Goal: Book appointment/travel/reservation

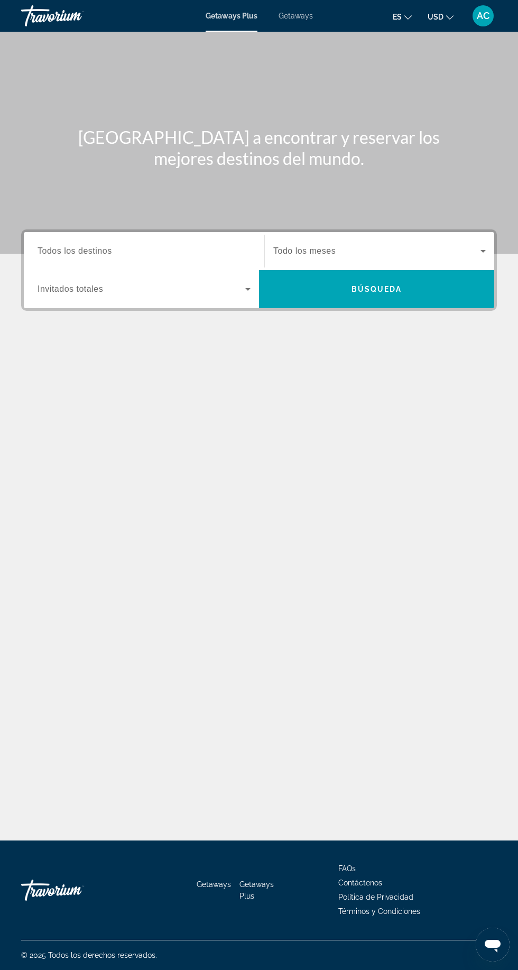
click at [301, 17] on span "Getaways" at bounding box center [296, 16] width 34 height 8
click at [150, 245] on input "Destination Todos los destinos" at bounding box center [144, 251] width 213 height 13
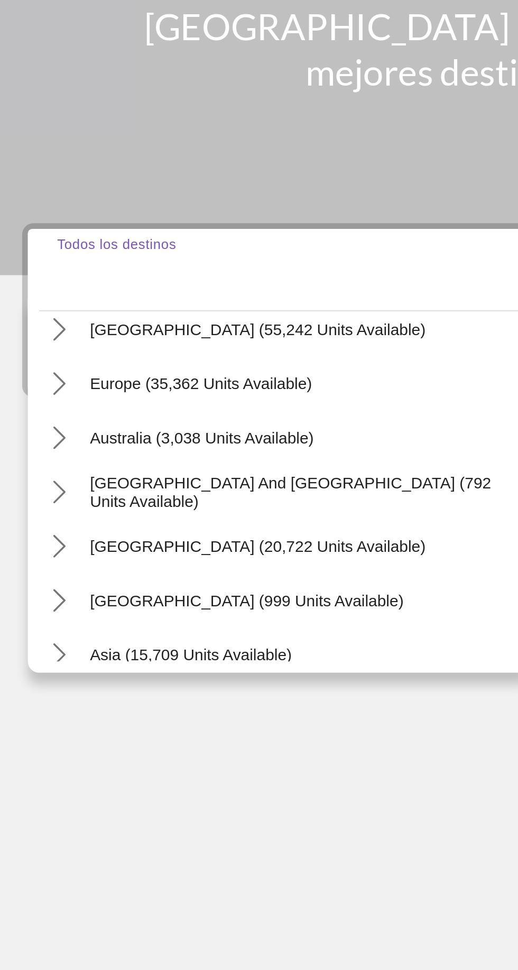
scroll to position [117, 0]
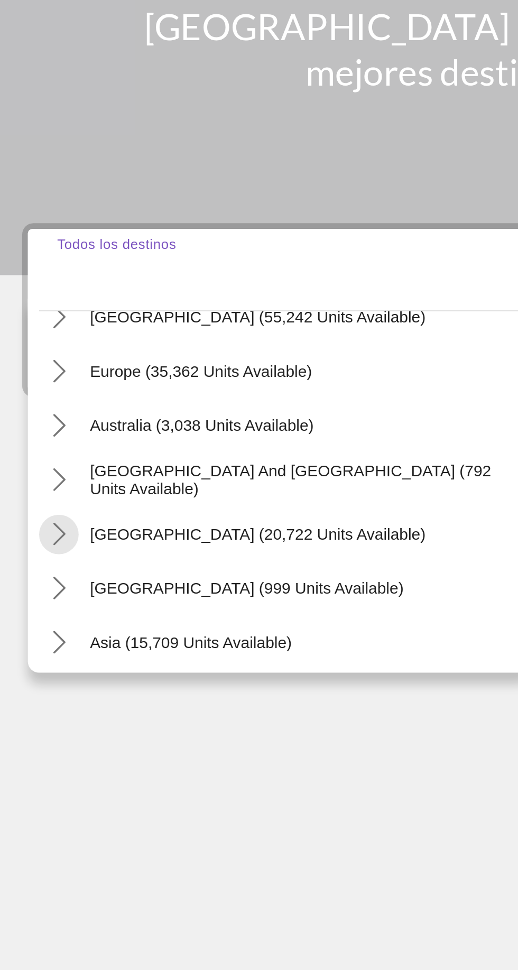
click at [32, 366] on mat-icon "Toggle South America (20,722 units available) submenu" at bounding box center [38, 375] width 18 height 18
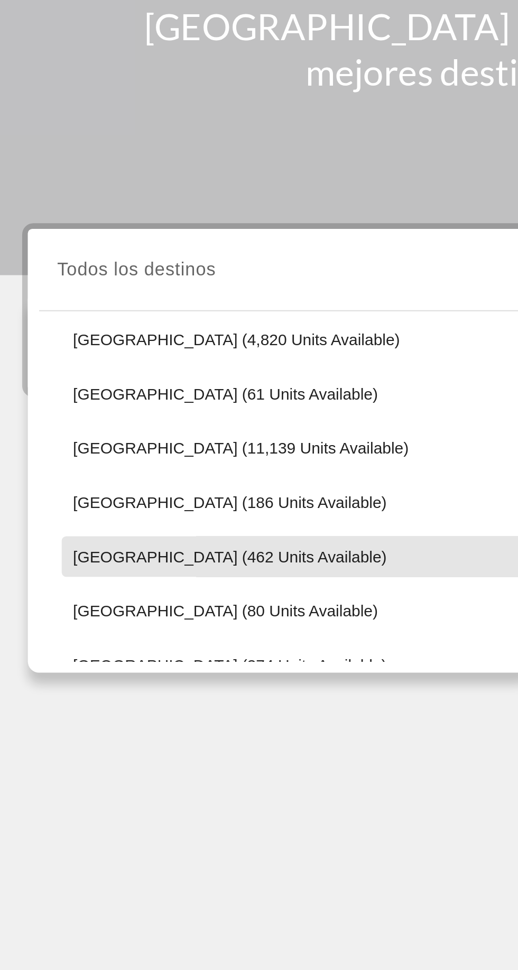
scroll to position [233, 0]
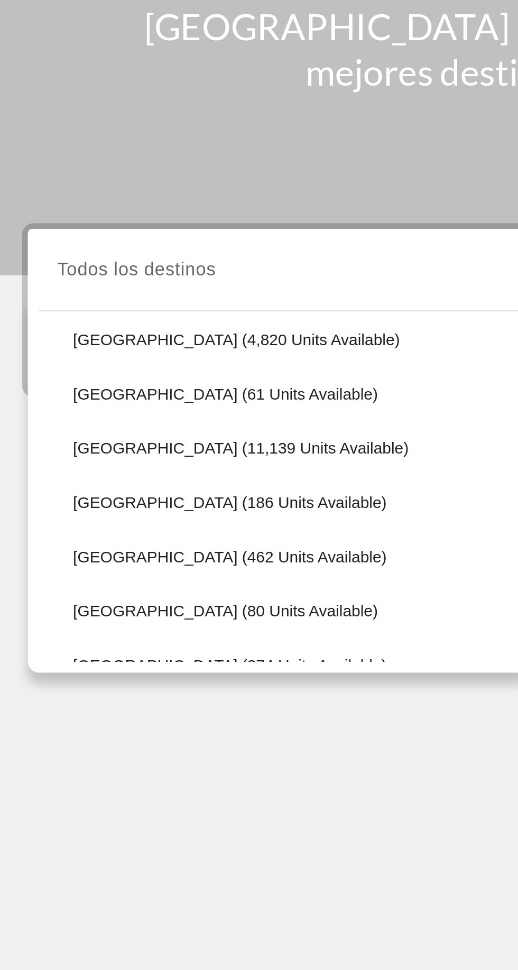
click at [119, 330] on span "[GEOGRAPHIC_DATA] (11,139 units available)" at bounding box center [123, 334] width 157 height 8
type input "**********"
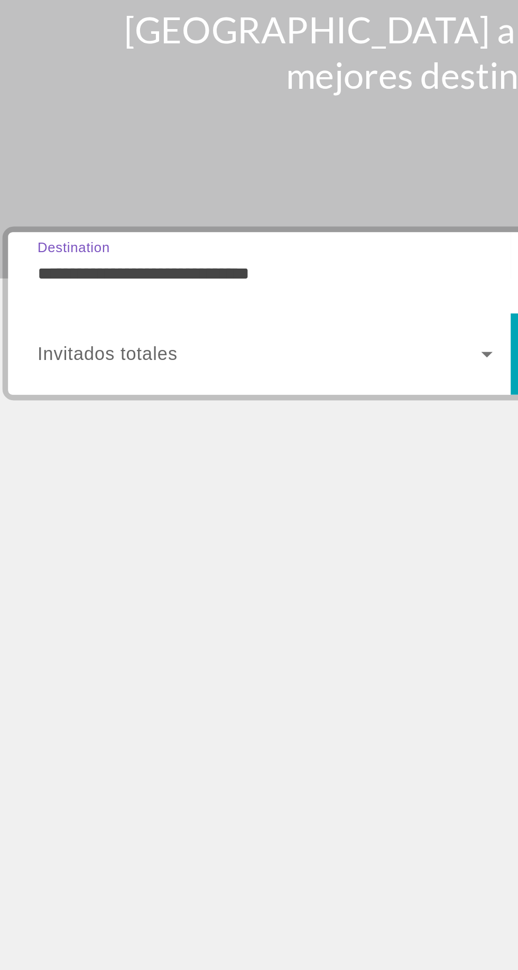
click at [133, 283] on span "Search widget" at bounding box center [142, 289] width 208 height 13
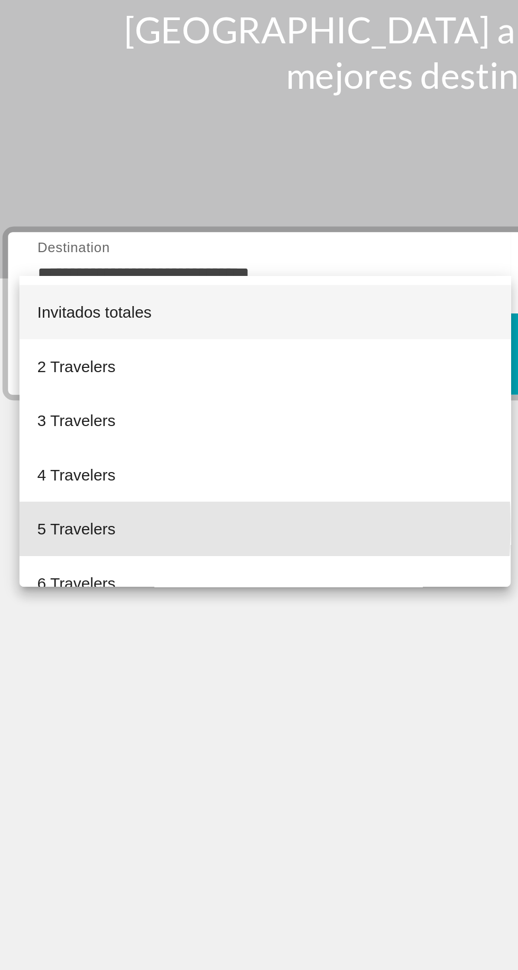
scroll to position [0, 0]
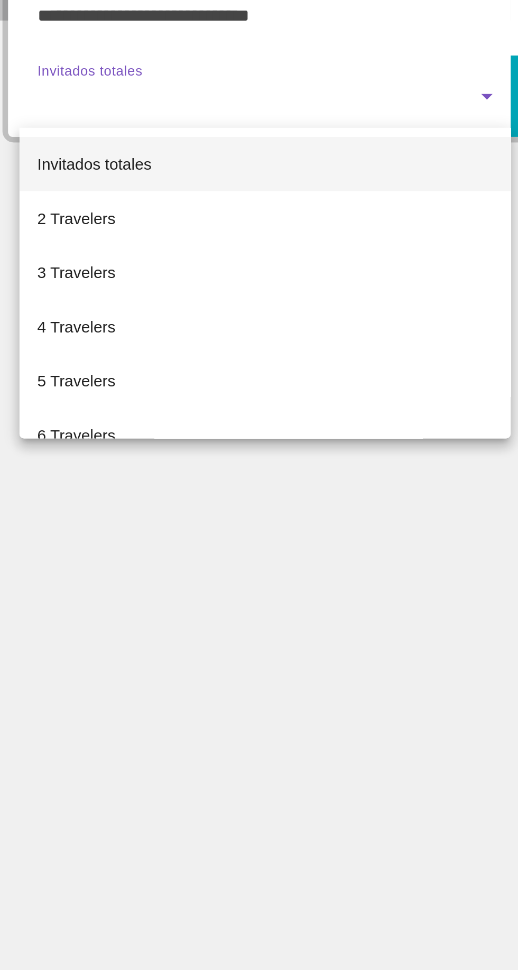
click at [106, 395] on mat-option "4 Travelers" at bounding box center [144, 396] width 230 height 25
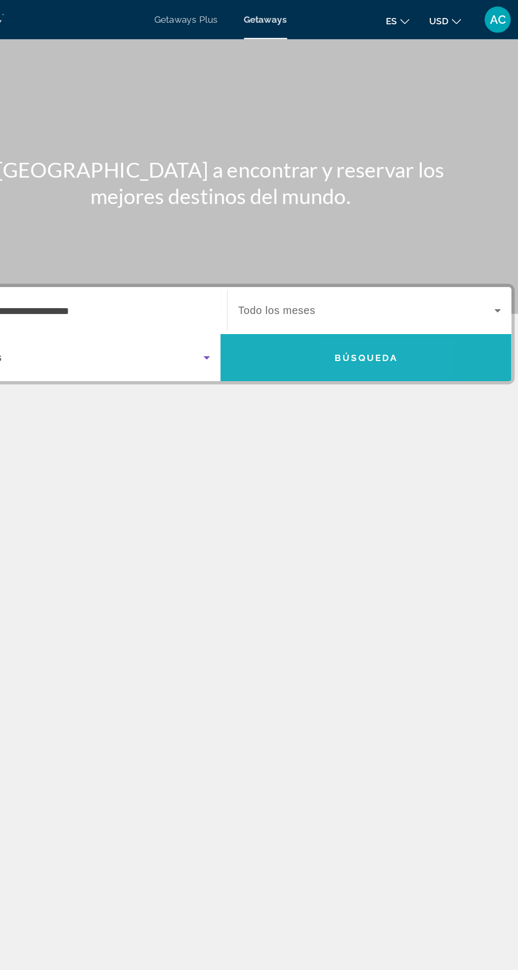
click at [364, 299] on span "Search" at bounding box center [376, 288] width 235 height 25
